Goal: Communication & Community: Answer question/provide support

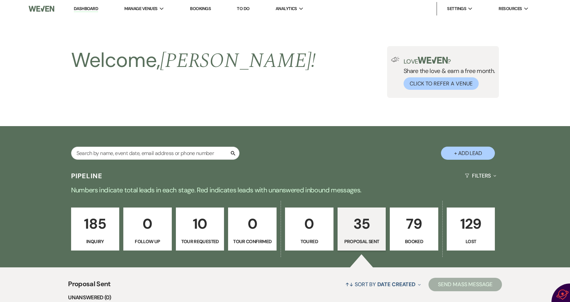
select select "6"
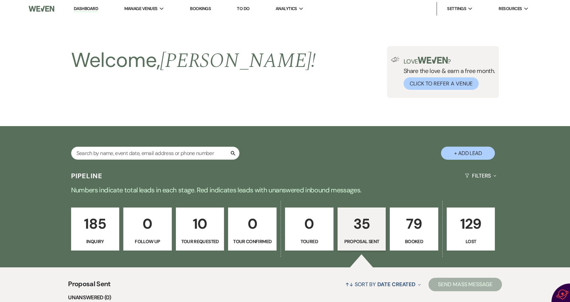
select select "6"
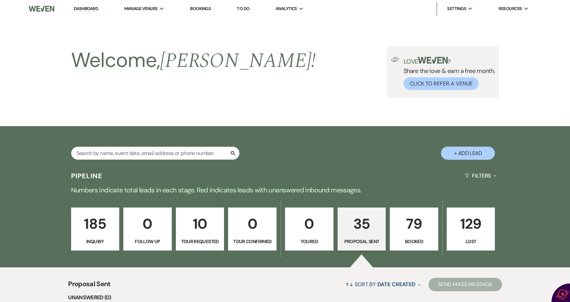
select select "6"
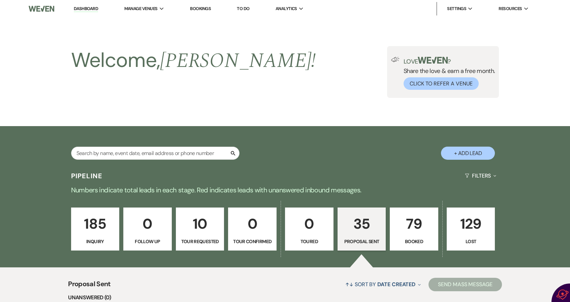
select select "6"
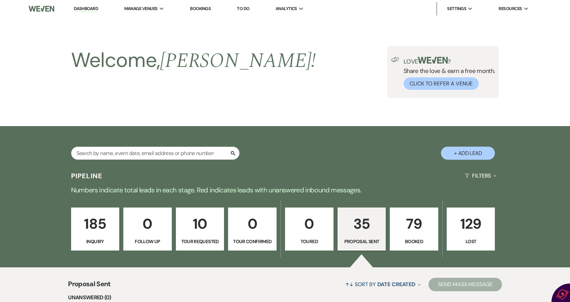
select select "6"
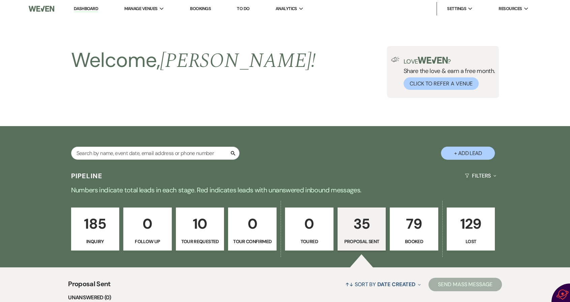
select select "6"
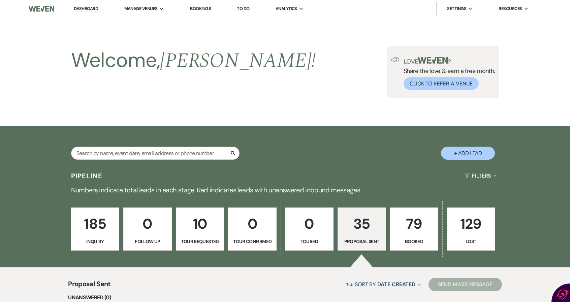
select select "6"
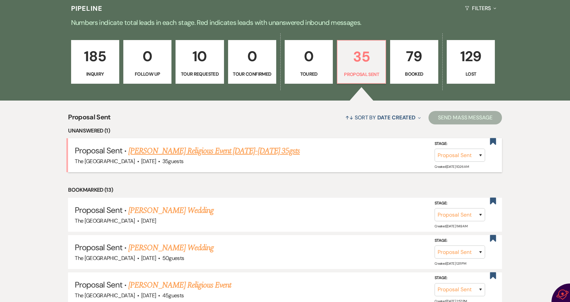
click at [211, 149] on link "[PERSON_NAME] Religious Event [DATE]-[DATE] 35gsts" at bounding box center [213, 151] width 171 height 12
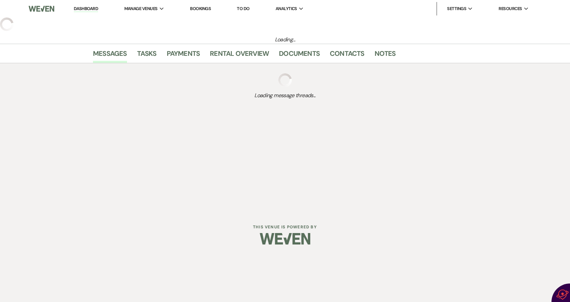
select select "6"
select select "5"
select select "12"
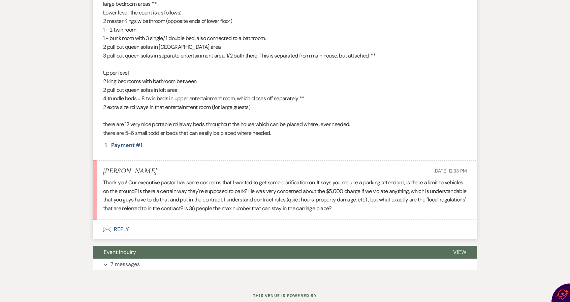
scroll to position [317, 0]
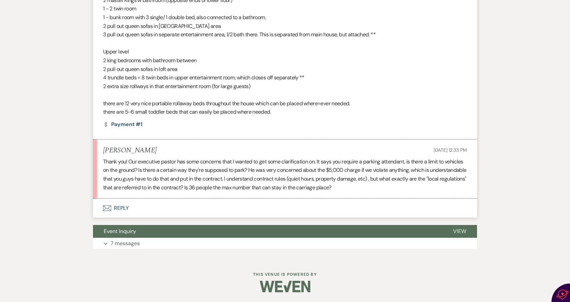
click at [121, 207] on button "Envelope Reply" at bounding box center [285, 208] width 384 height 19
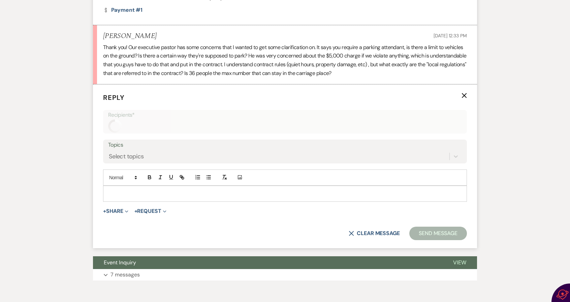
scroll to position [435, 0]
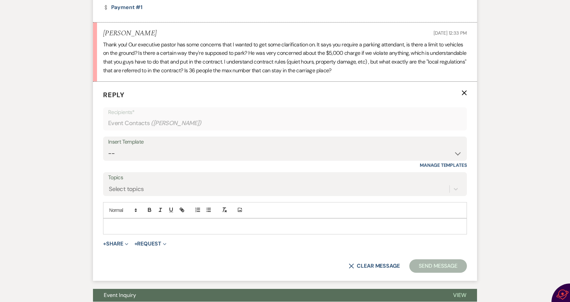
click at [109, 220] on div at bounding box center [284, 226] width 363 height 15
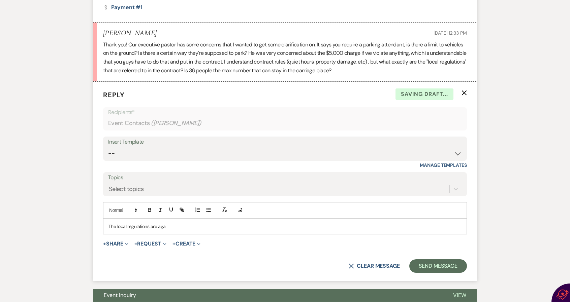
click at [58, 177] on div "Messages Tasks Payments Rental Overview Documents Contacts Notes Event Messages…" at bounding box center [285, 29] width 570 height 589
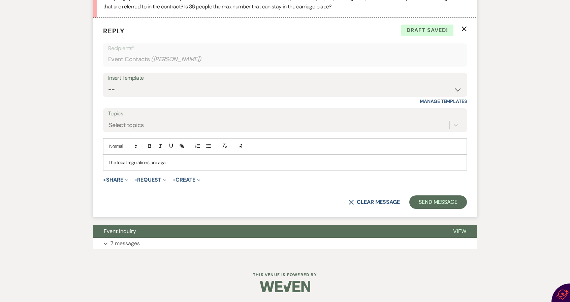
click at [177, 159] on p "The local regulations are aga" at bounding box center [284, 162] width 353 height 7
drag, startPoint x: 175, startPoint y: 169, endPoint x: 176, endPoint y: 160, distance: 8.8
click at [176, 160] on div "The local regulations are agai" at bounding box center [284, 162] width 363 height 15
click at [176, 160] on p "The local regulations are against Weddings using DJ" at bounding box center [284, 162] width 353 height 7
click at [220, 163] on p "The local regulations are against Weddings using DJ" at bounding box center [284, 162] width 353 height 7
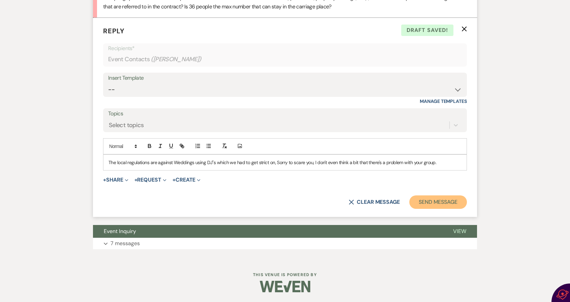
click at [429, 203] on button "Send Message" at bounding box center [438, 202] width 58 height 13
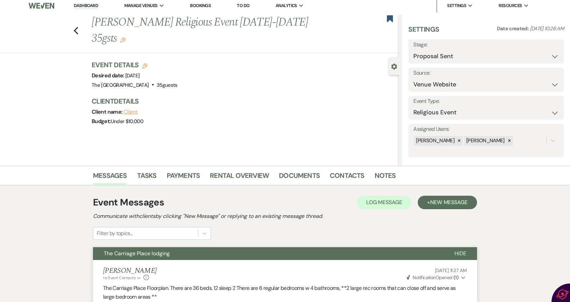
scroll to position [0, 0]
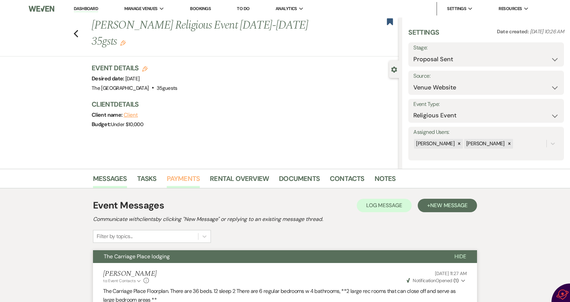
click at [188, 177] on link "Payments" at bounding box center [183, 180] width 33 height 15
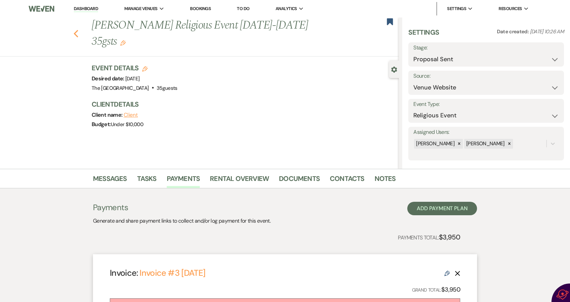
click at [78, 35] on icon "Previous" at bounding box center [75, 34] width 5 height 8
select select "6"
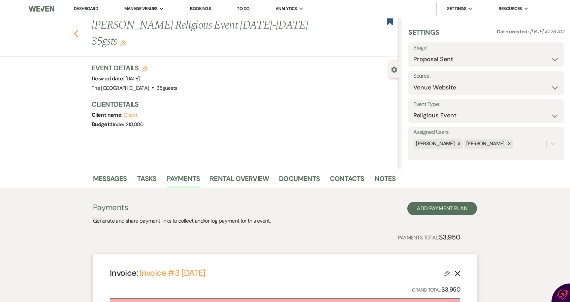
select select "6"
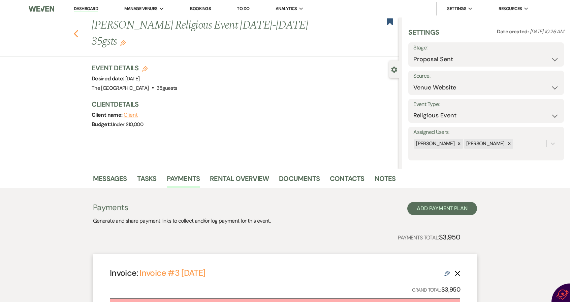
select select "6"
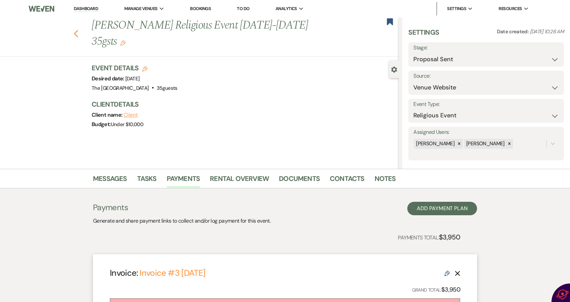
select select "6"
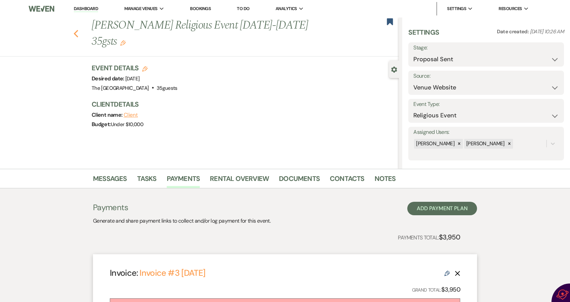
select select "6"
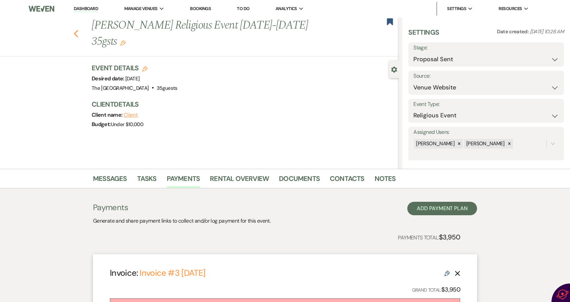
select select "6"
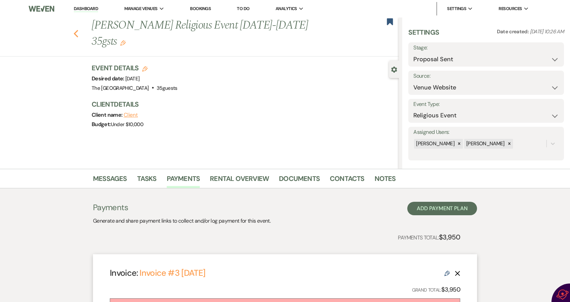
select select "6"
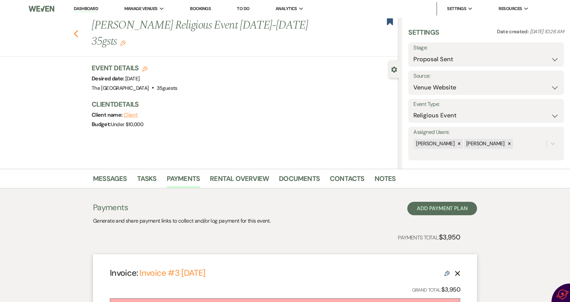
select select "6"
